Goal: Task Accomplishment & Management: Manage account settings

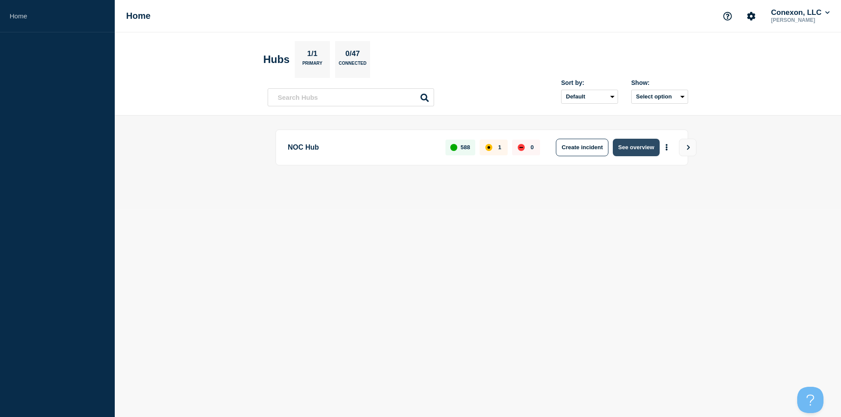
click at [637, 145] on button "See overview" at bounding box center [636, 148] width 46 height 18
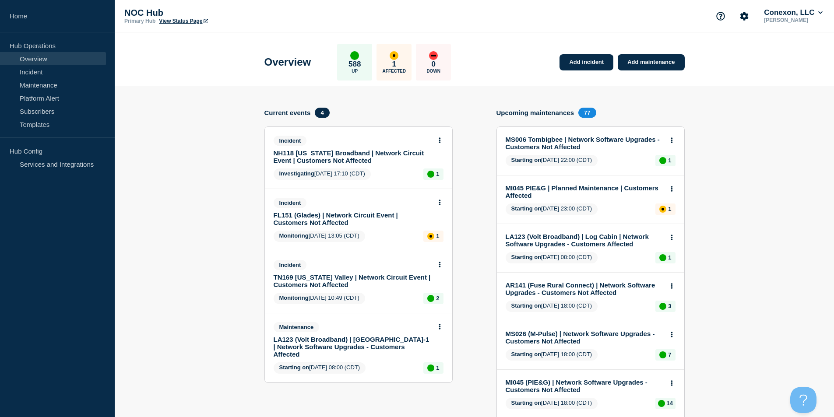
click at [345, 212] on link "FL151 (Glades) | Network Circuit Event | Customers Not Affected" at bounding box center [353, 219] width 158 height 15
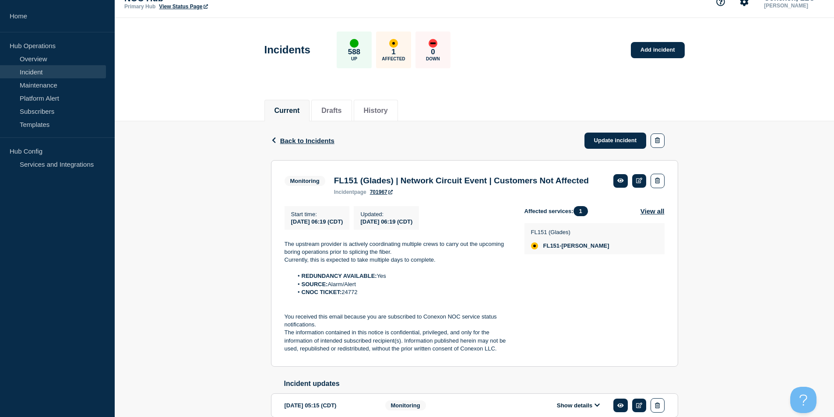
scroll to position [44, 0]
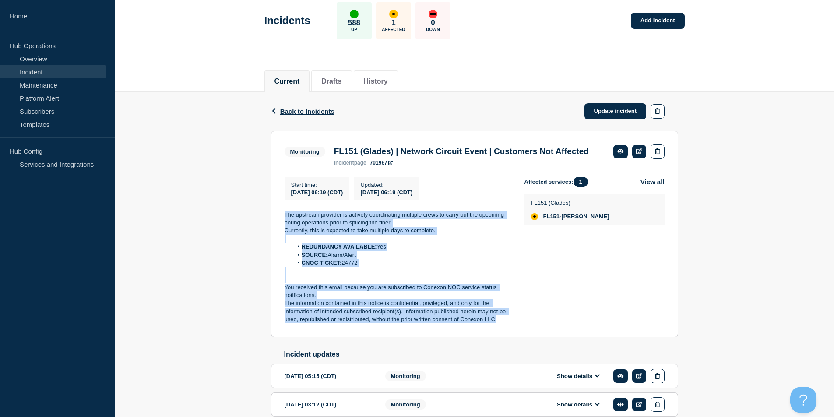
drag, startPoint x: 501, startPoint y: 335, endPoint x: 266, endPoint y: 228, distance: 258.5
click at [266, 228] on div "Back Back to Incidents Update incident Monitoring FL151 (Glades) | Network Circ…" at bounding box center [475, 368] width 420 height 552
copy div "The upstream provider is actively coordinating multiple crews to carry out the …"
click at [597, 112] on link "Update incident" at bounding box center [616, 111] width 62 height 16
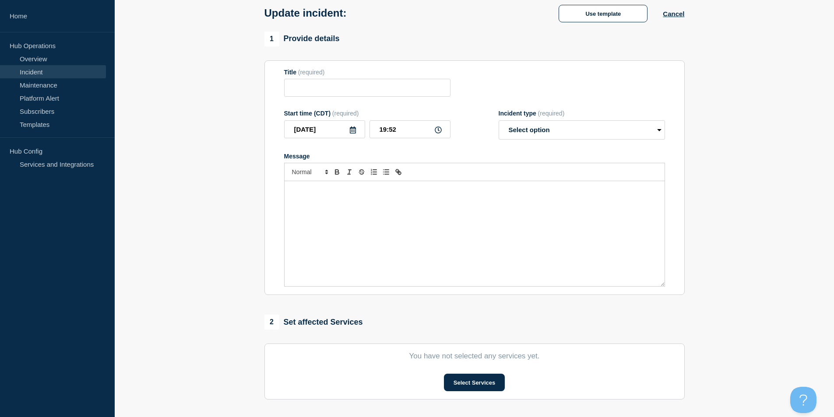
type input "FL151 (Glades) | Network Circuit Event | Customers Not Affected"
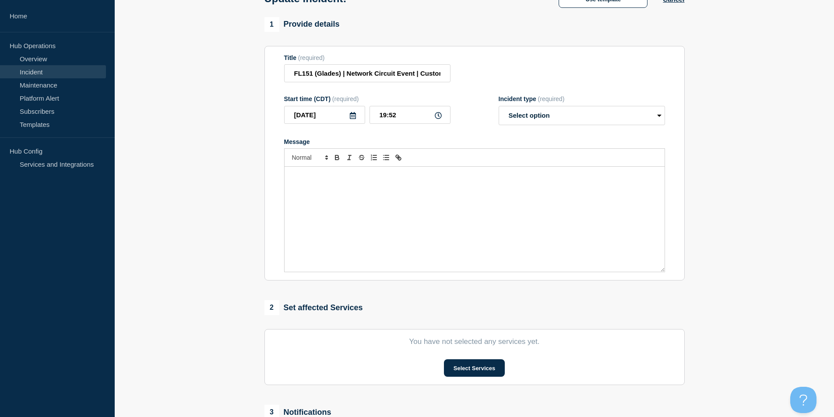
click at [451, 233] on div "Message" at bounding box center [475, 219] width 380 height 105
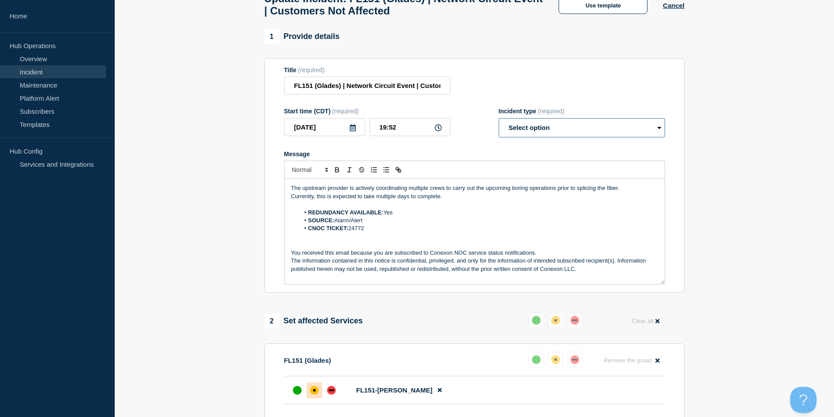
click at [540, 131] on select "Select option Investigating Identified Monitoring Resolved" at bounding box center [582, 127] width 166 height 19
select select "monitoring"
click at [499, 122] on select "Select option Investigating Identified Monitoring Resolved" at bounding box center [582, 127] width 166 height 19
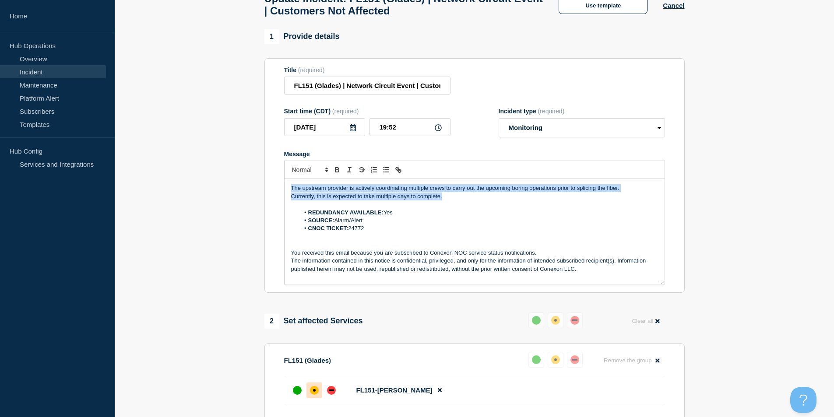
drag, startPoint x: 450, startPoint y: 202, endPoint x: 266, endPoint y: 175, distance: 186.0
click at [266, 175] on section "Title (required) FL151 (Glades) | Network Circuit Event | Customers Not Affecte…" at bounding box center [475, 175] width 420 height 235
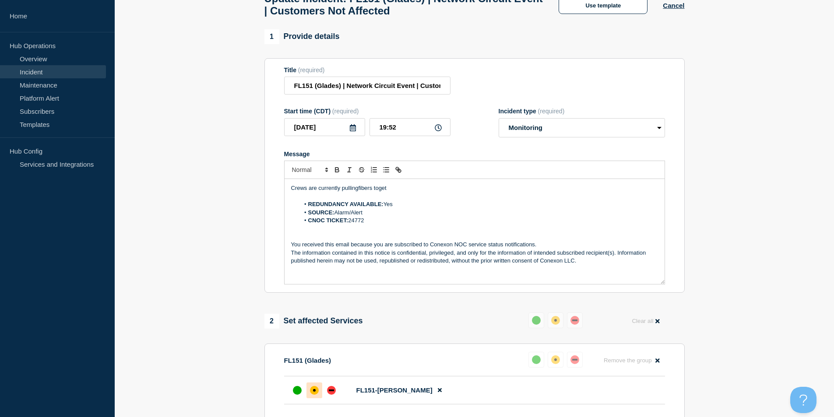
click at [357, 192] on p "Crews are currently pullingfibers toget" at bounding box center [474, 188] width 367 height 8
click at [401, 192] on p "Crews are currently pulling fibers toget" at bounding box center [474, 188] width 367 height 8
click at [452, 198] on p "Message" at bounding box center [474, 197] width 367 height 8
click at [447, 192] on p "Crews are currently pulling fibers together. Splicers are en" at bounding box center [474, 188] width 367 height 8
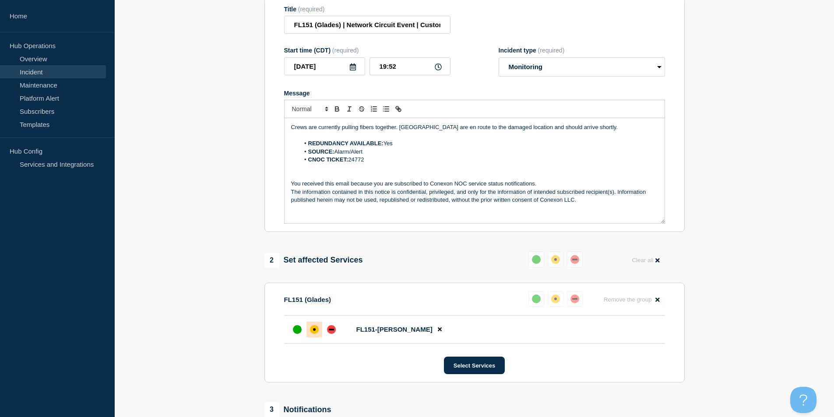
scroll to position [277, 0]
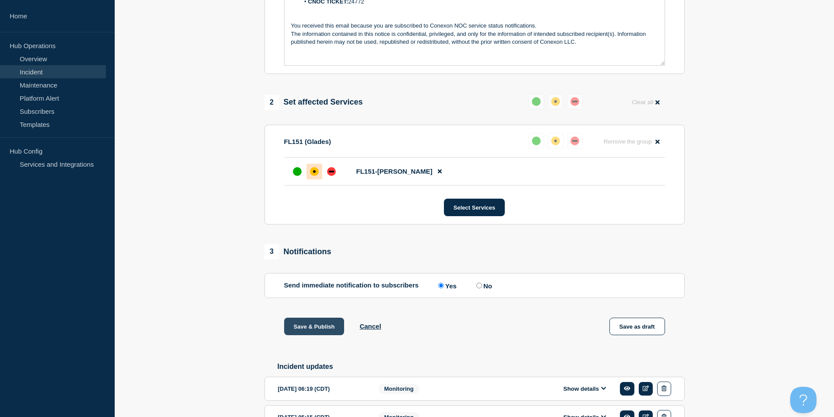
click at [314, 325] on button "Save & Publish" at bounding box center [314, 327] width 60 height 18
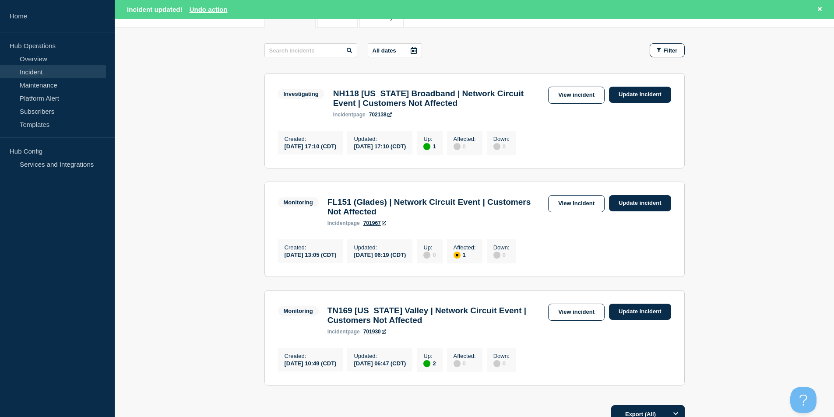
scroll to position [131, 0]
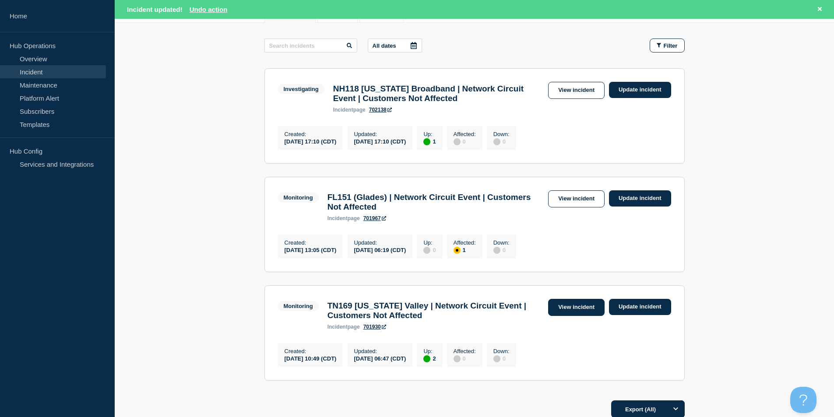
click at [571, 316] on link "View incident" at bounding box center [576, 307] width 56 height 17
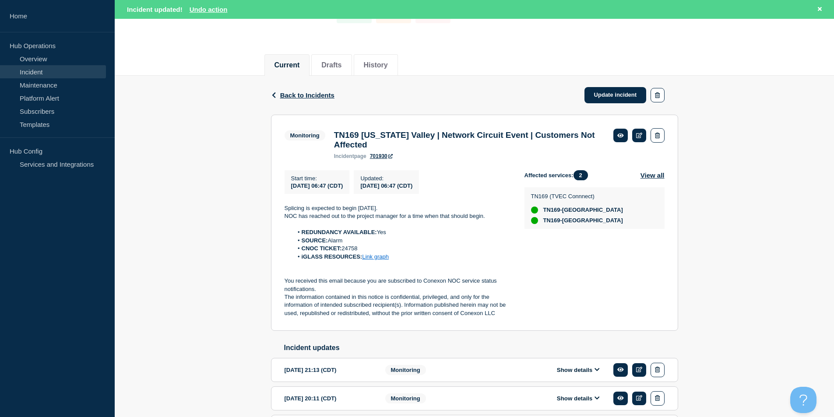
scroll to position [88, 0]
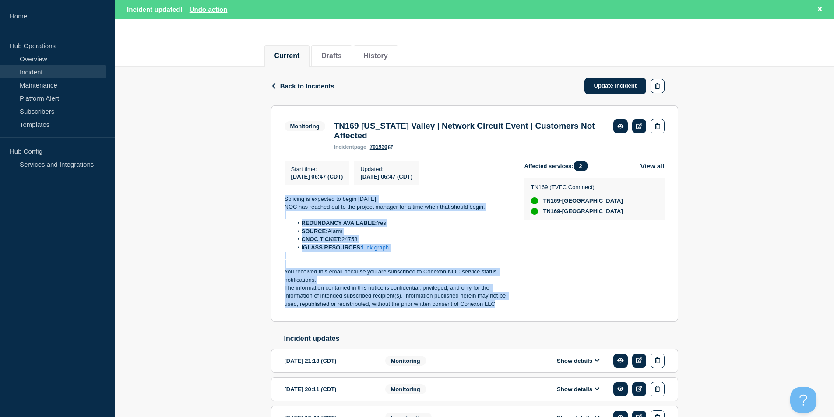
copy div "Splicing is expected to begin [DATE]. [PERSON_NAME] has reached out to the proj…"
drag, startPoint x: 495, startPoint y: 309, endPoint x: 275, endPoint y: 205, distance: 243.7
click at [275, 205] on section "Monitoring TN169 [US_STATE] Valley | Network Circuit Event | Customers Not Affe…" at bounding box center [474, 214] width 407 height 216
click at [608, 91] on link "Update incident" at bounding box center [616, 86] width 62 height 16
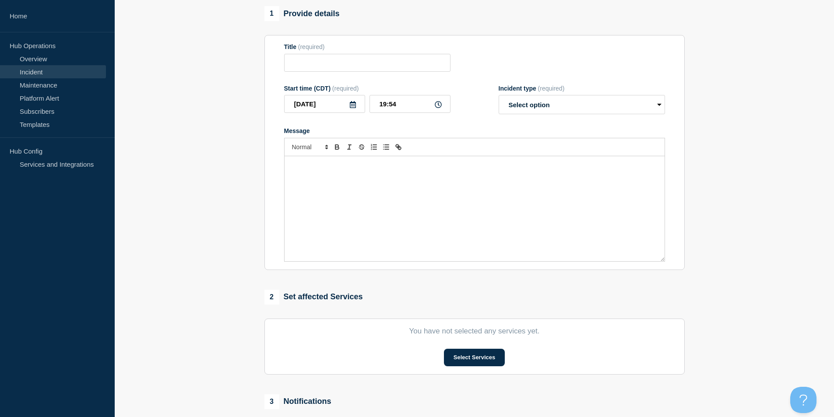
type input "TN169 [US_STATE] Valley | Network Circuit Event | Customers Not Affected"
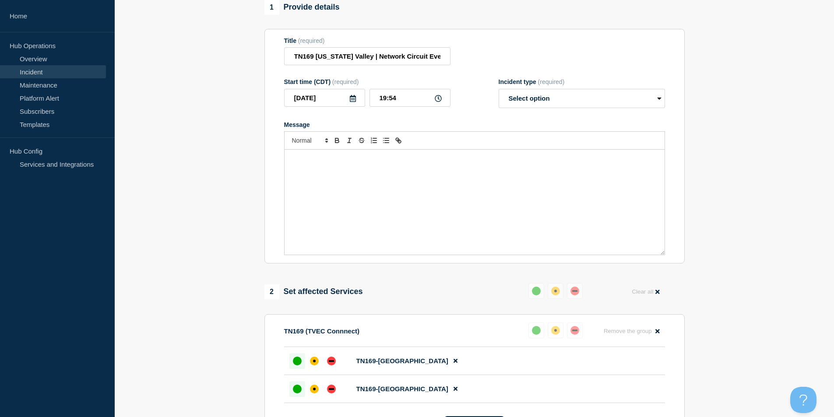
click at [432, 222] on div "Message" at bounding box center [475, 202] width 380 height 105
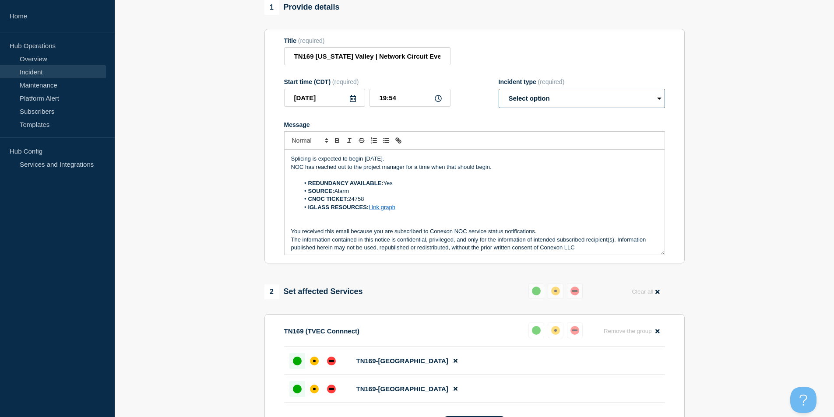
click at [536, 101] on select "Select option Investigating Identified Monitoring Resolved" at bounding box center [582, 98] width 166 height 19
select select "monitoring"
click at [499, 93] on select "Select option Investigating Identified Monitoring Resolved" at bounding box center [582, 98] width 166 height 19
drag, startPoint x: 494, startPoint y: 177, endPoint x: 183, endPoint y: 159, distance: 311.9
click at [183, 159] on section "1 Provide details Title (required) TN169 [US_STATE] Valley | Network Circuit Ev…" at bounding box center [475, 366] width 720 height 732
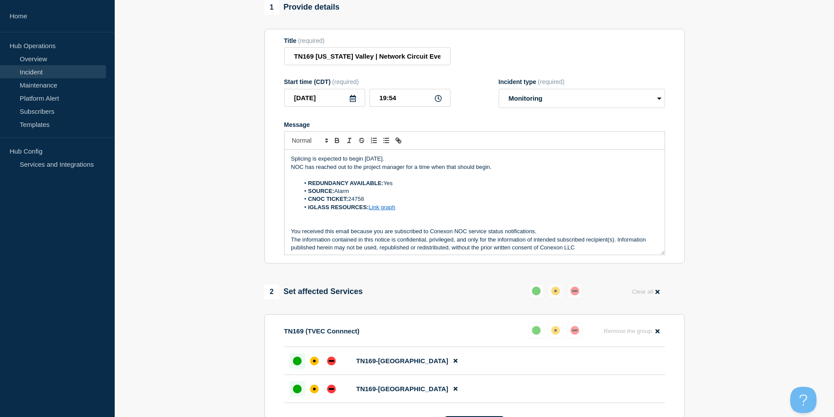
drag, startPoint x: 539, startPoint y: 187, endPoint x: 530, endPoint y: 183, distance: 9.4
click at [537, 186] on li "REDUNDANCY AVAILABLE: Yes" at bounding box center [479, 184] width 359 height 8
drag, startPoint x: 501, startPoint y: 168, endPoint x: 268, endPoint y: 150, distance: 233.7
click at [268, 151] on section "Title (required) TN169 [US_STATE] Valley | Network Circuit Event | Customers No…" at bounding box center [475, 146] width 420 height 235
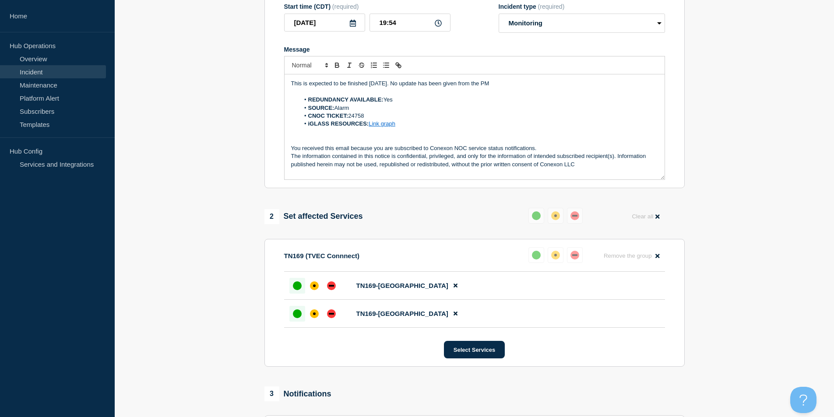
scroll to position [263, 0]
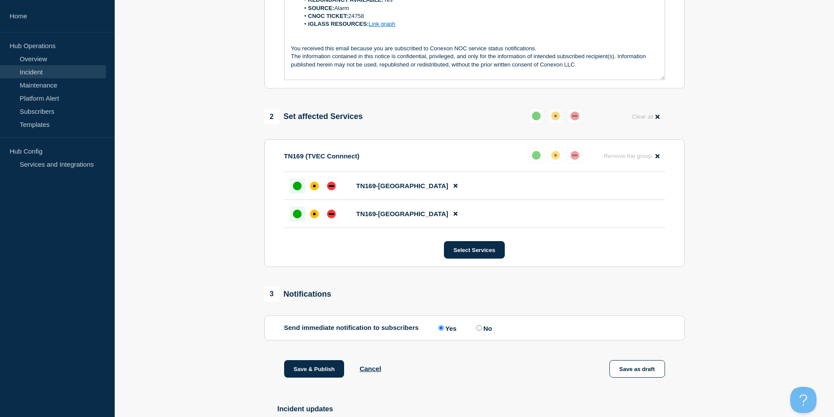
click at [321, 364] on div "1 Provide details Title (required) TN169 [US_STATE] Valley | Network Circuit Ev…" at bounding box center [474, 191] width 431 height 732
click at [321, 367] on button "Save & Publish" at bounding box center [314, 369] width 60 height 18
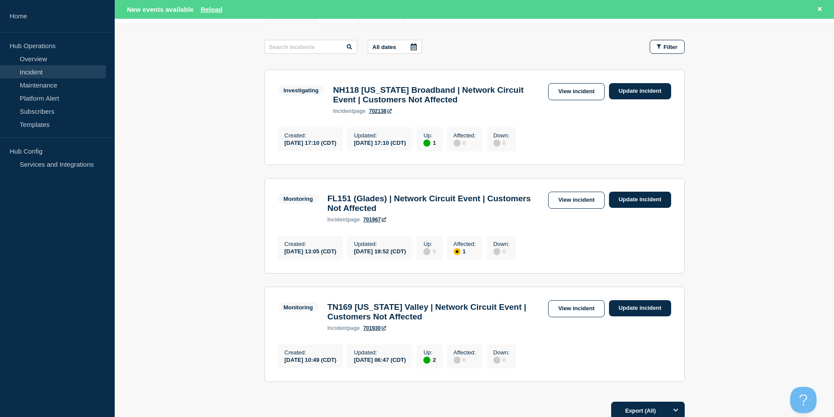
scroll to position [88, 0]
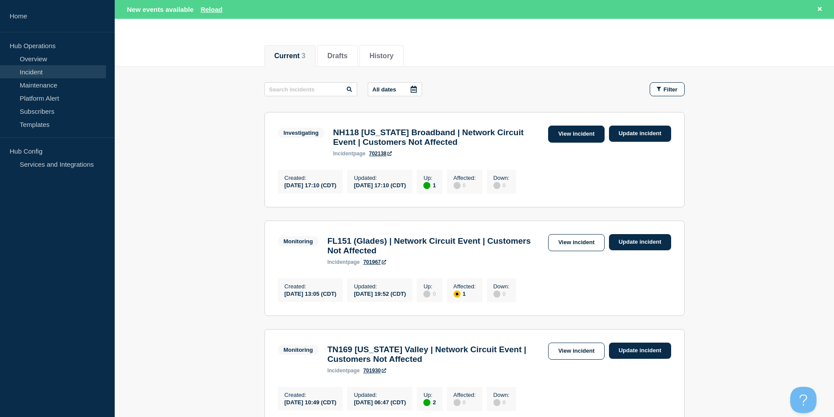
click at [561, 134] on link "View incident" at bounding box center [576, 134] width 56 height 17
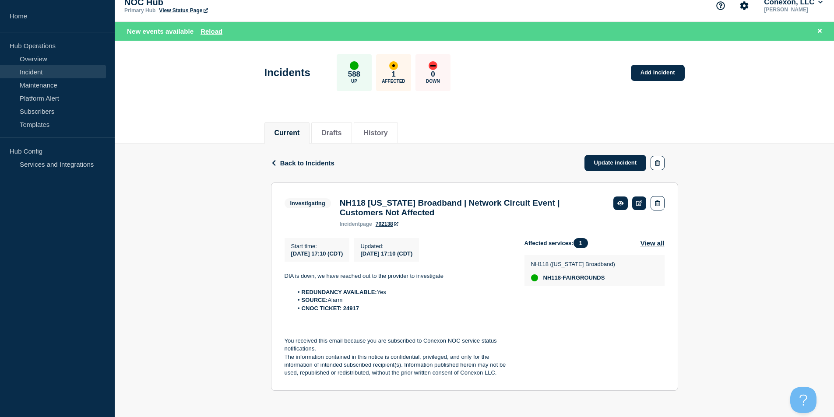
scroll to position [16, 0]
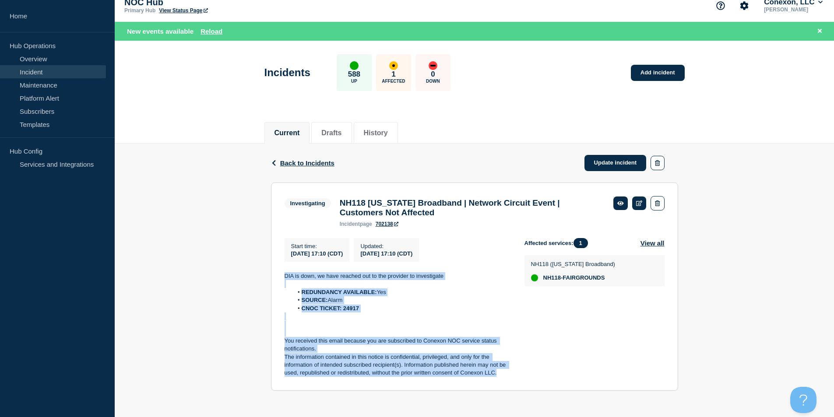
drag, startPoint x: 486, startPoint y: 363, endPoint x: 274, endPoint y: 264, distance: 233.5
click at [274, 264] on section "Investigating NH118 [US_STATE] Broadband | Network Circuit Event | Customers No…" at bounding box center [474, 287] width 407 height 208
copy div "DIA is down, we have reached out to the provider to investigate REDUNDANCY AVAI…"
click at [620, 155] on link "Update incident" at bounding box center [616, 163] width 62 height 16
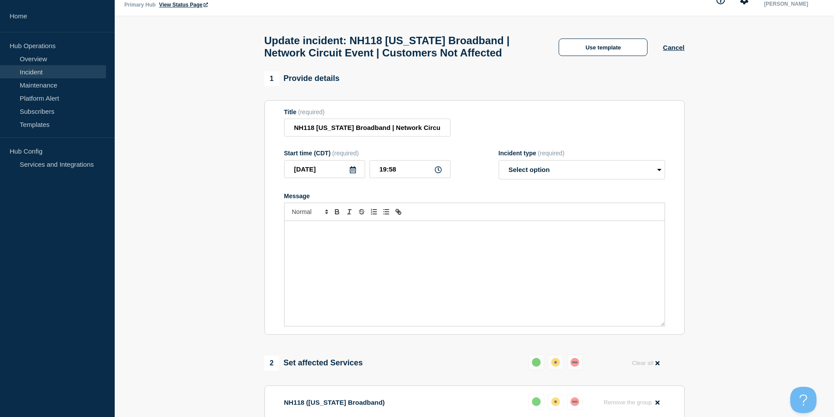
click at [472, 278] on div "Message" at bounding box center [475, 273] width 380 height 105
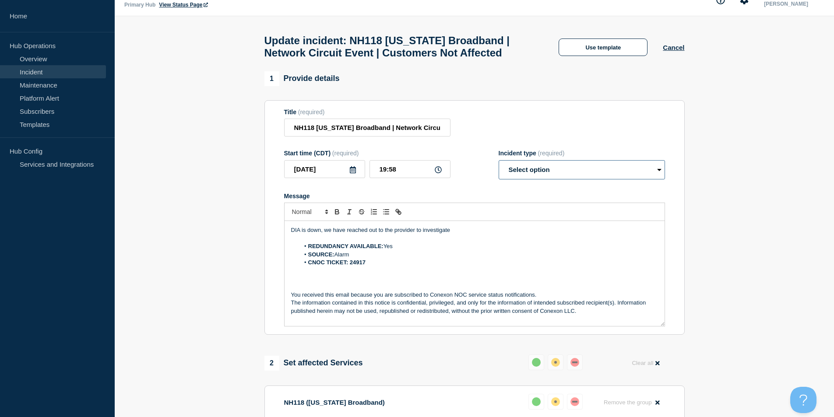
click at [559, 180] on select "Select option Investigating Identified Monitoring Resolved" at bounding box center [582, 169] width 166 height 19
select select "identified"
click at [499, 179] on select "Select option Investigating Identified Monitoring Resolved" at bounding box center [582, 169] width 166 height 19
drag, startPoint x: 466, startPoint y: 252, endPoint x: 265, endPoint y: 246, distance: 201.1
click at [265, 246] on section "Title (required) NH118 [US_STATE] Broadband | Network Circuit Event | Customers…" at bounding box center [475, 217] width 420 height 235
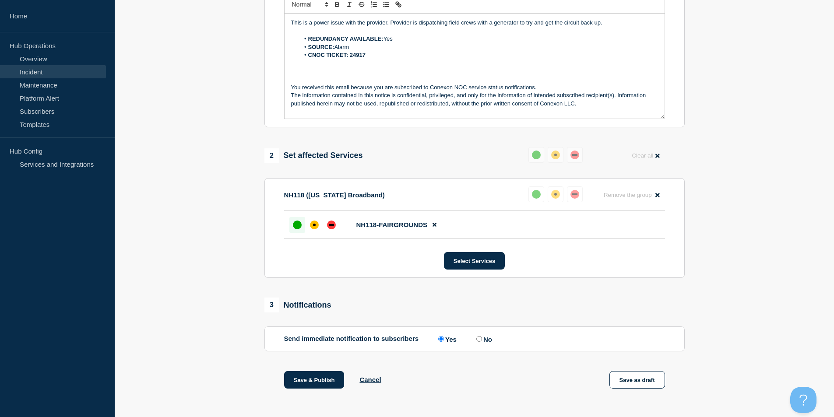
scroll to position [323, 0]
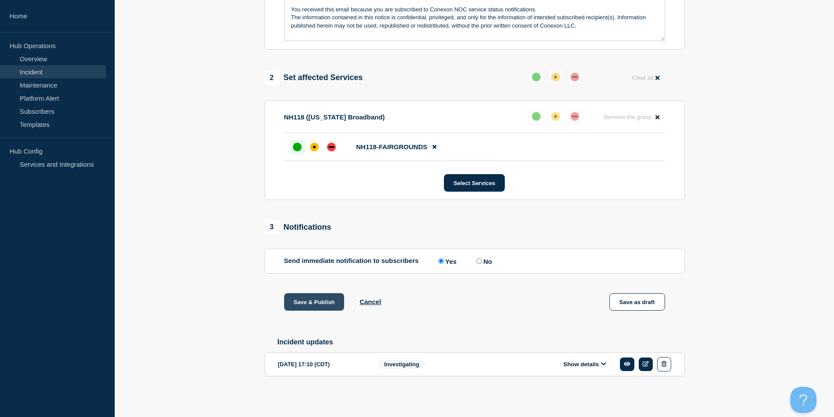
click at [323, 296] on button "Save & Publish" at bounding box center [314, 302] width 60 height 18
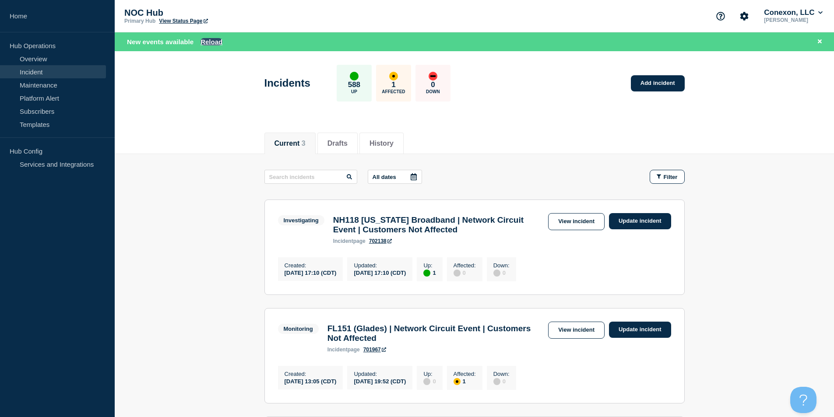
click at [204, 42] on button "Reload" at bounding box center [212, 41] width 22 height 7
